Goal: Information Seeking & Learning: Learn about a topic

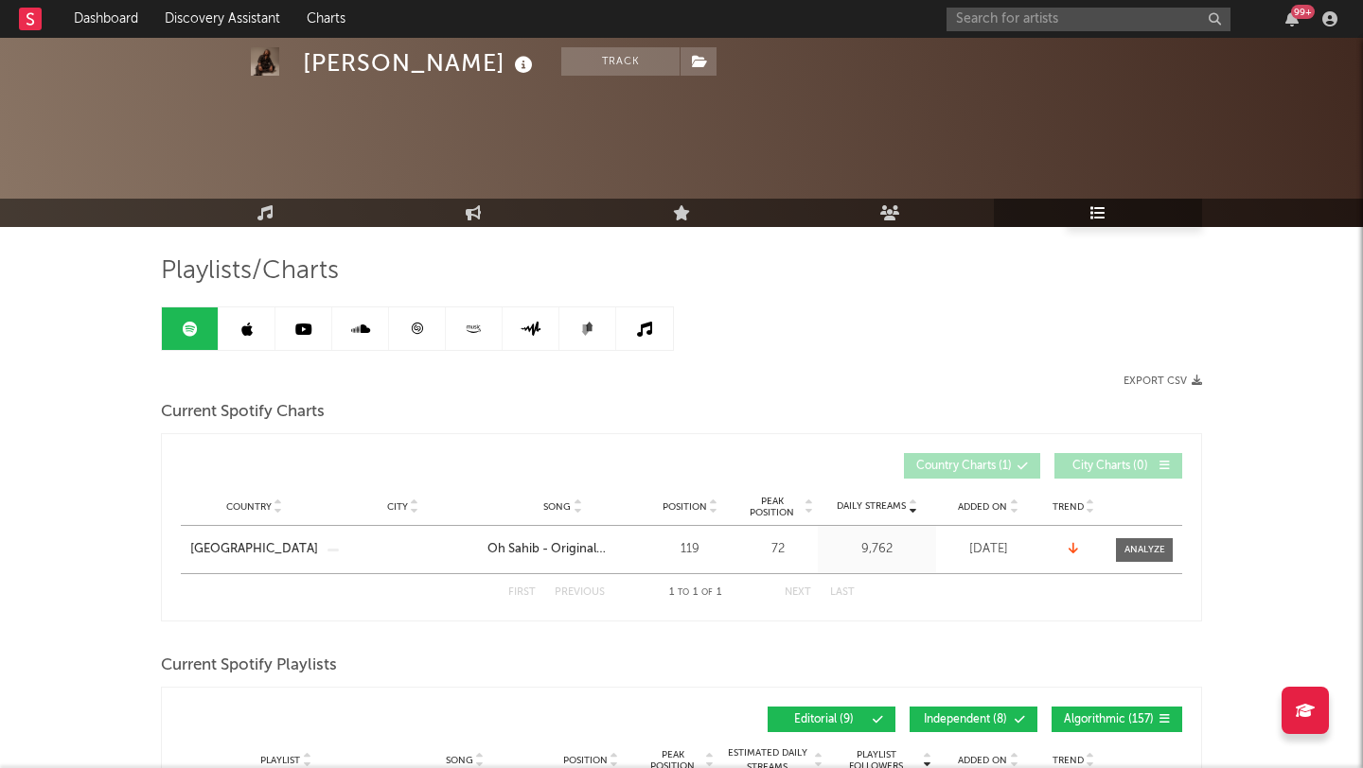
scroll to position [173, 0]
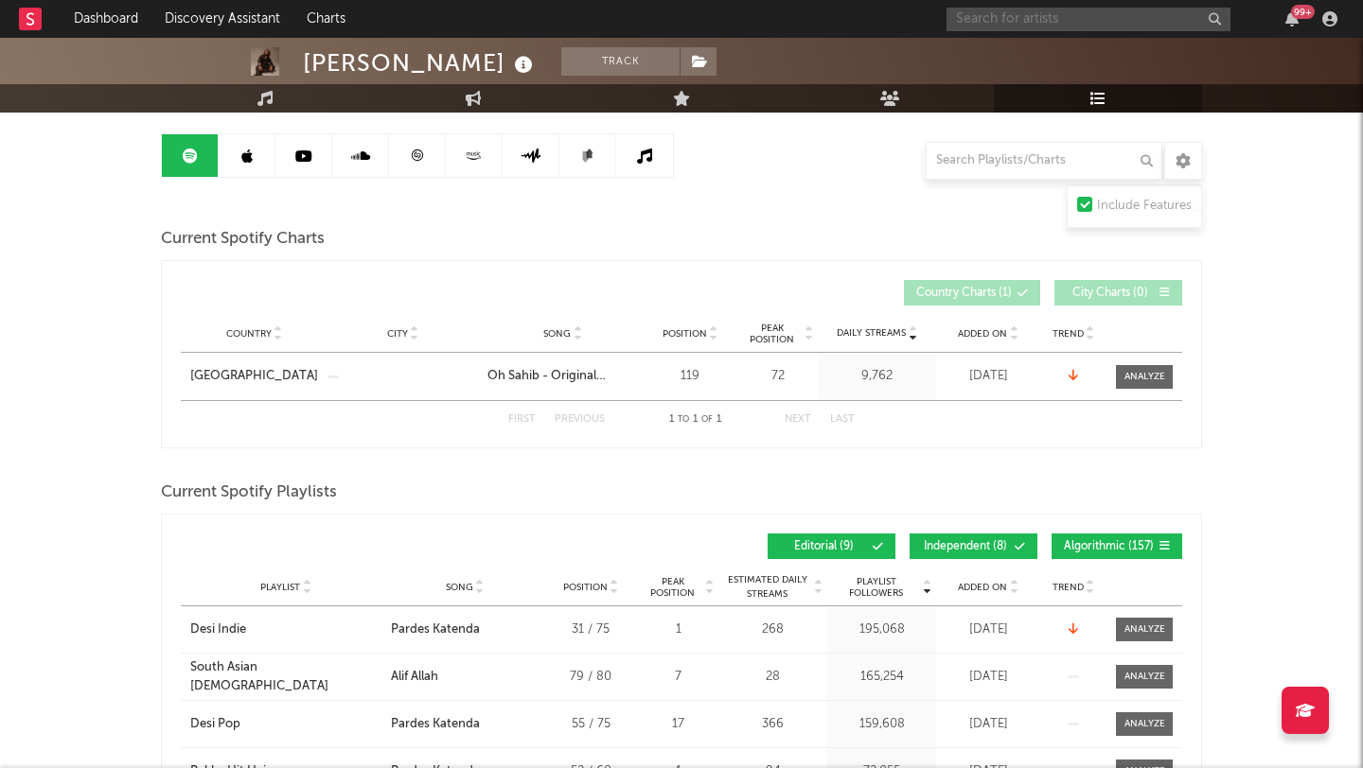
click at [1005, 22] on input "text" at bounding box center [1088, 20] width 284 height 24
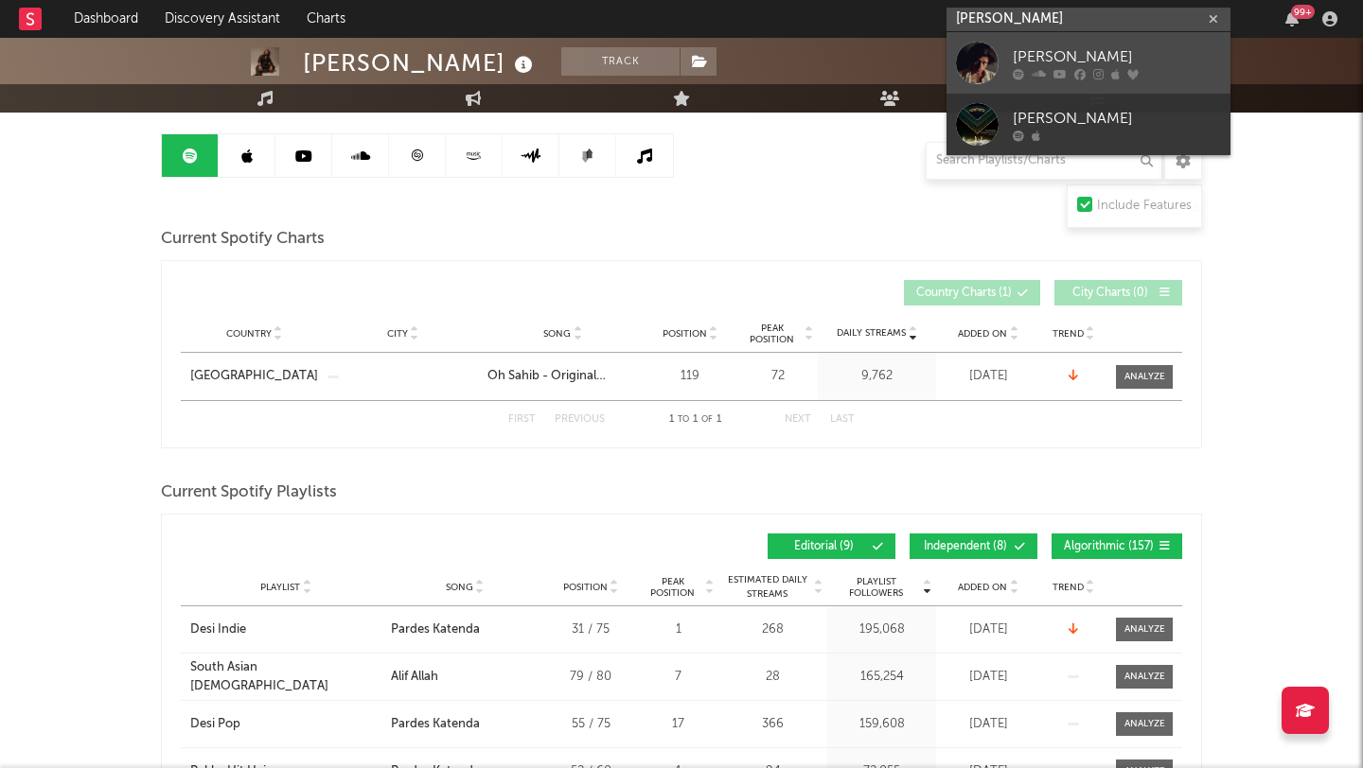
type input "[PERSON_NAME]"
click at [1078, 57] on div "[PERSON_NAME]" at bounding box center [1117, 56] width 208 height 23
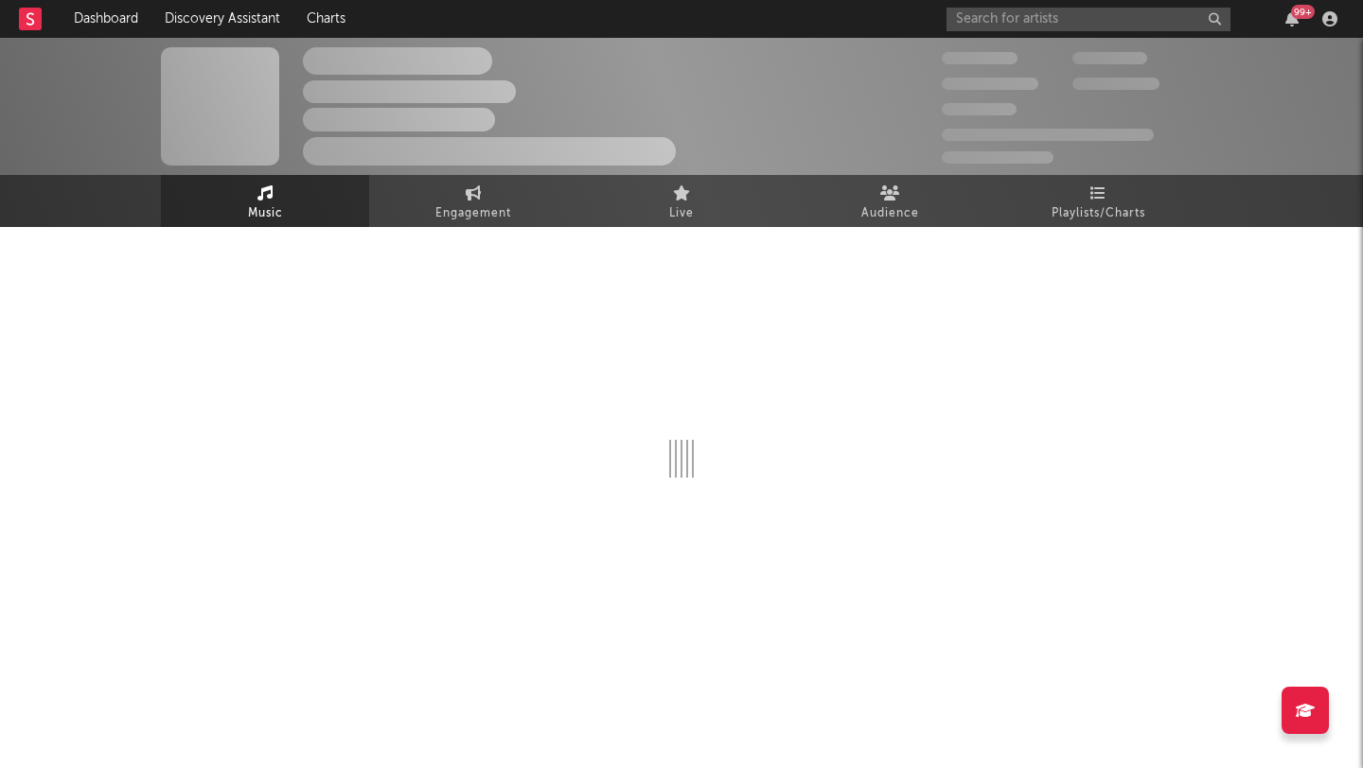
select select "6m"
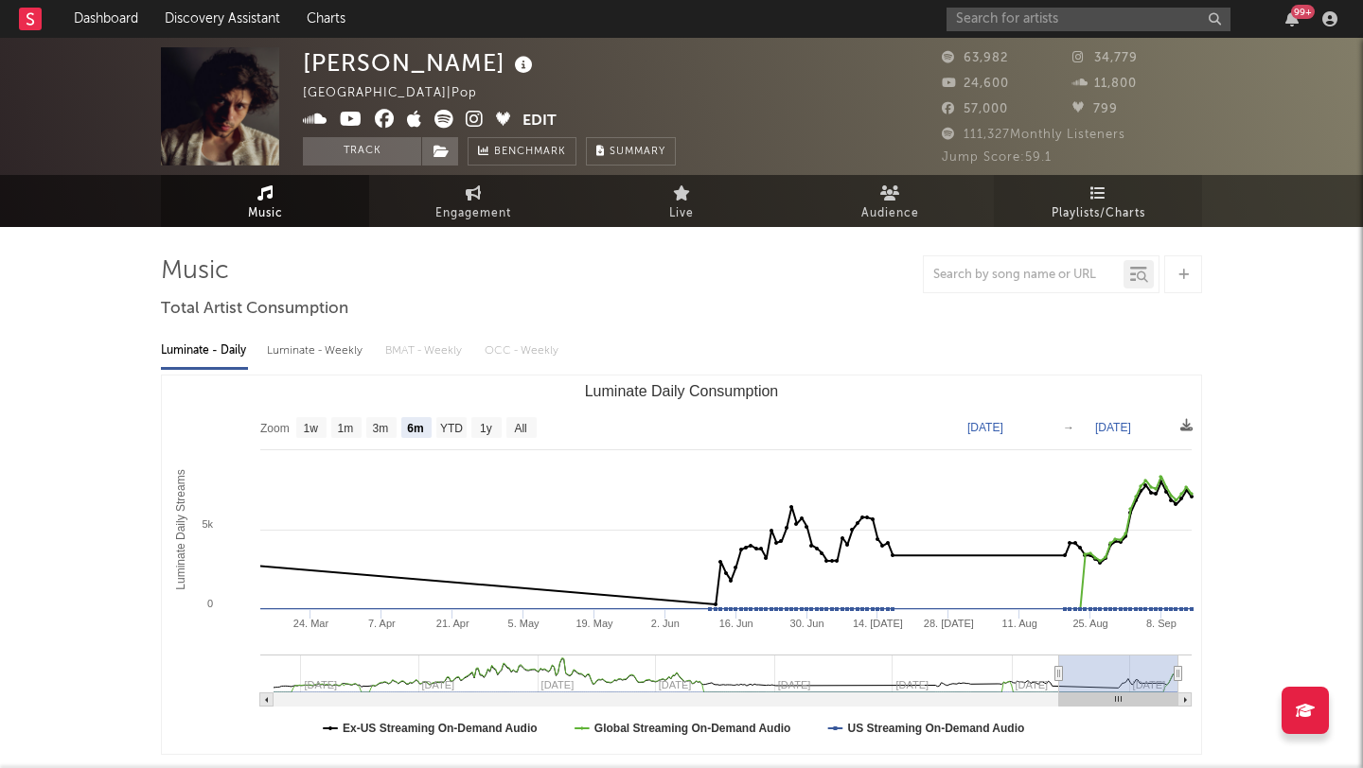
click at [1103, 194] on icon at bounding box center [1098, 192] width 16 height 15
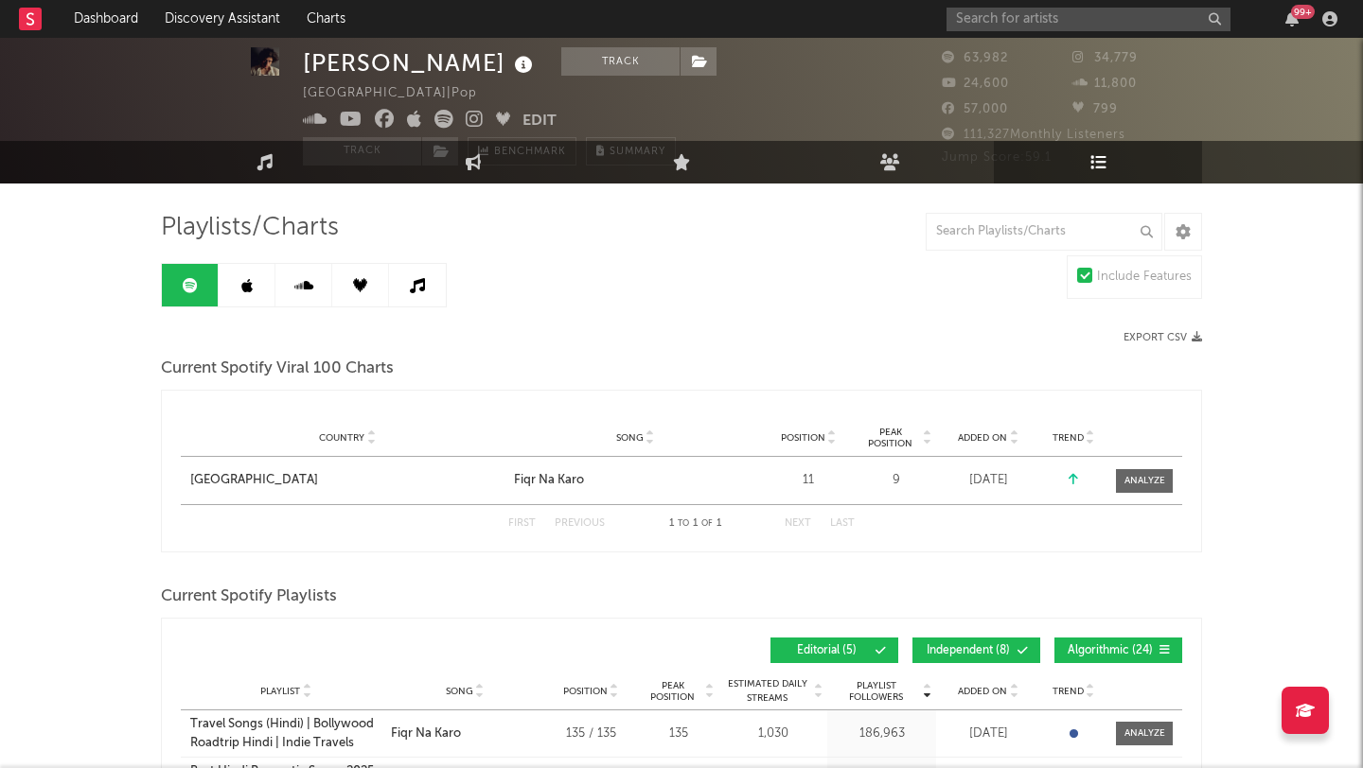
scroll to position [45, 0]
